Goal: Task Accomplishment & Management: Manage account settings

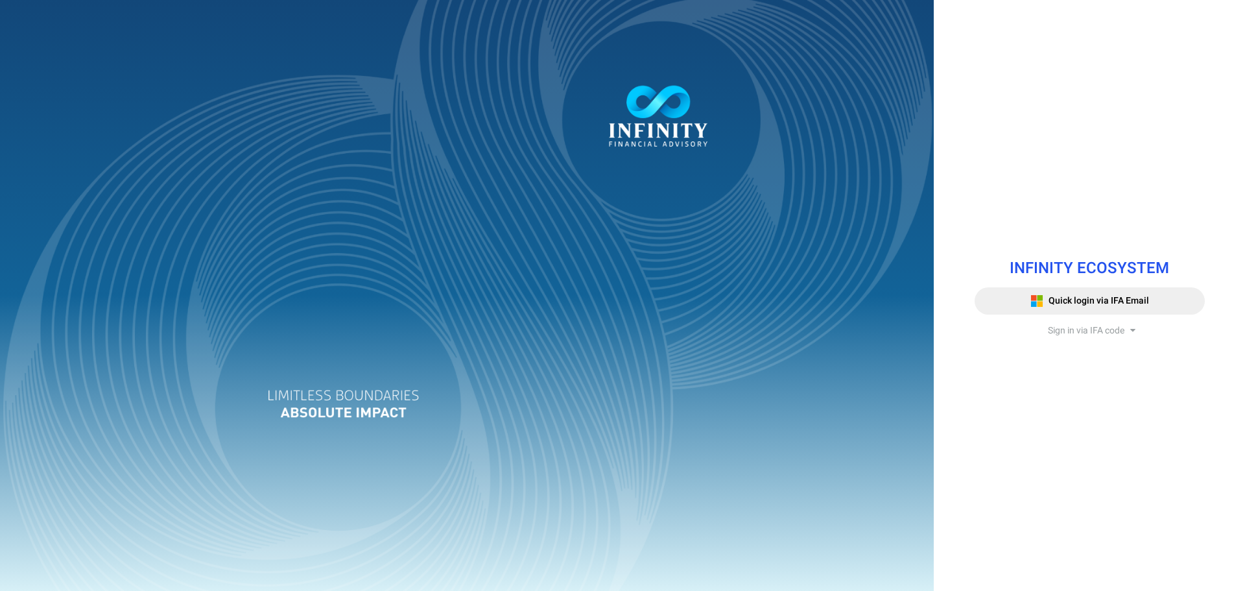
click at [1092, 333] on span "Sign in via IFA code" at bounding box center [1086, 331] width 77 height 14
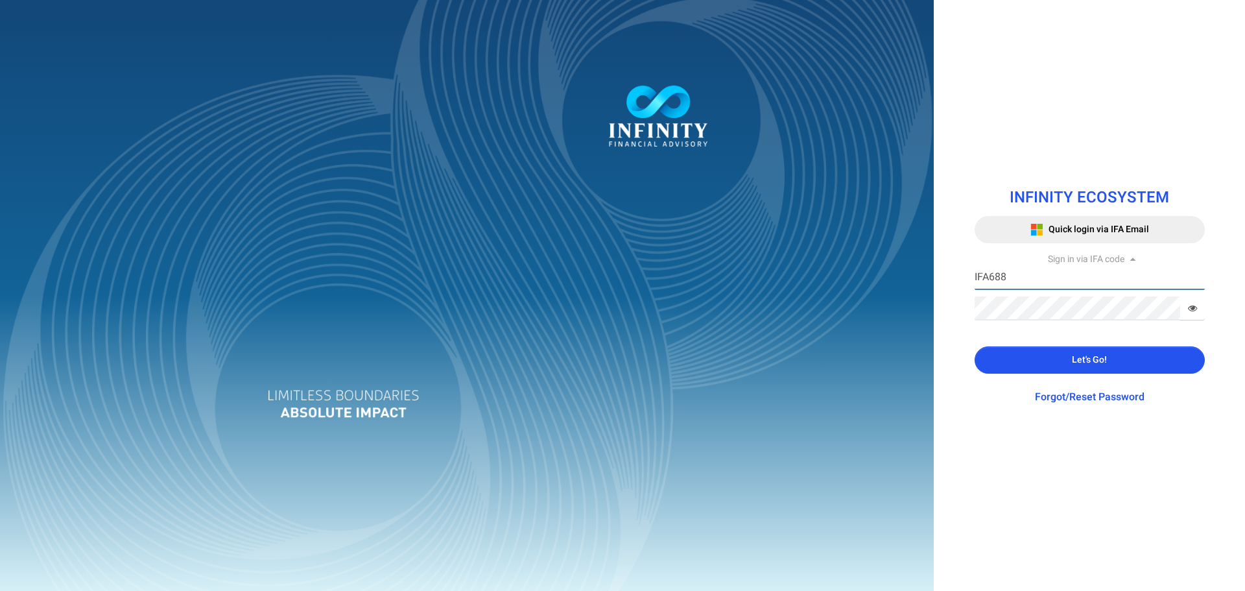
click at [1035, 275] on input "IFA688" at bounding box center [1089, 278] width 230 height 24
type input "IFA588"
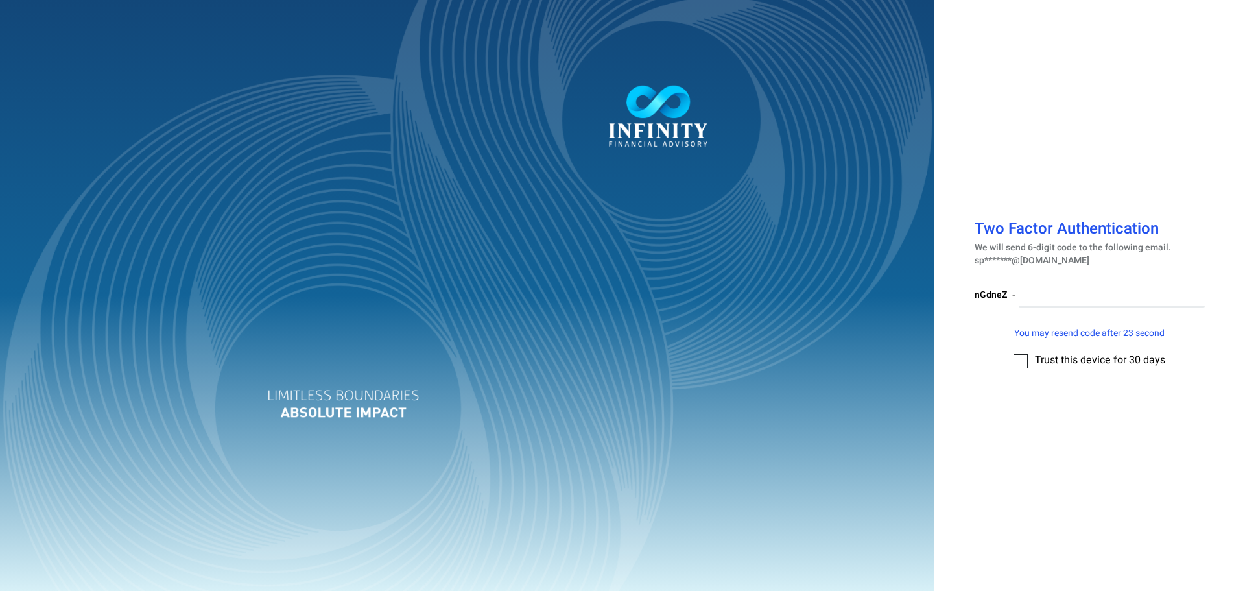
click at [1033, 363] on div "Trust this device for 30 days" at bounding box center [1089, 362] width 230 height 18
click at [1024, 360] on label at bounding box center [1020, 361] width 14 height 14
click at [1021, 357] on input "checkbox" at bounding box center [1021, 357] width 0 height 0
click at [1050, 297] on input "number" at bounding box center [1112, 295] width 186 height 24
paste input "860474"
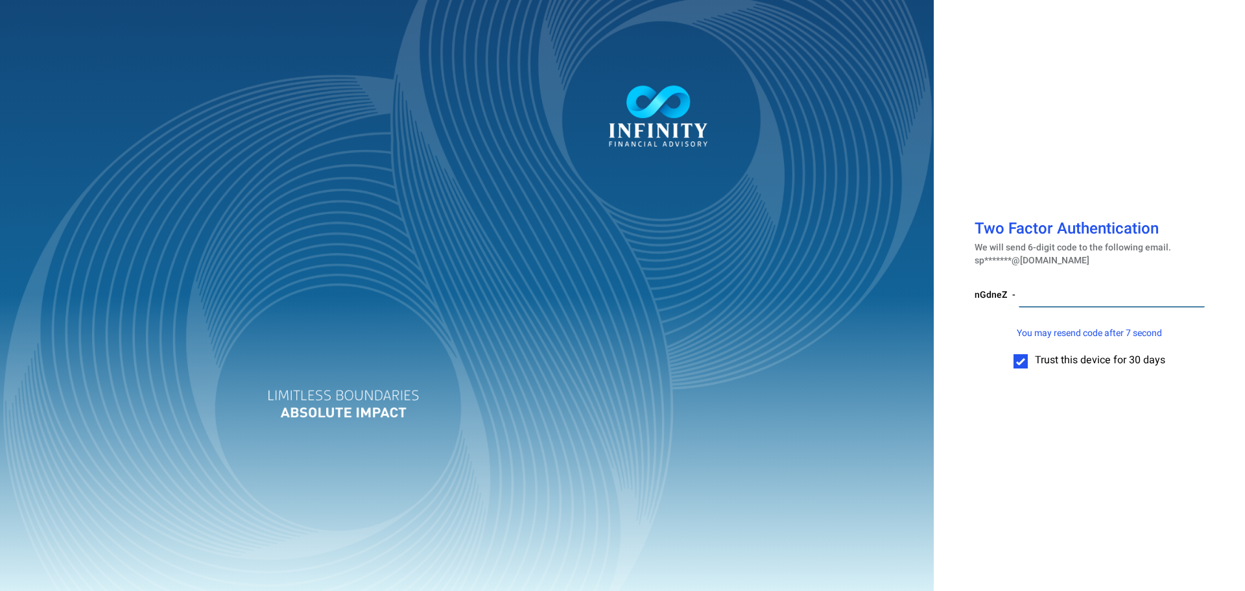
type input "860474"
